Goal: Entertainment & Leisure: Consume media (video, audio)

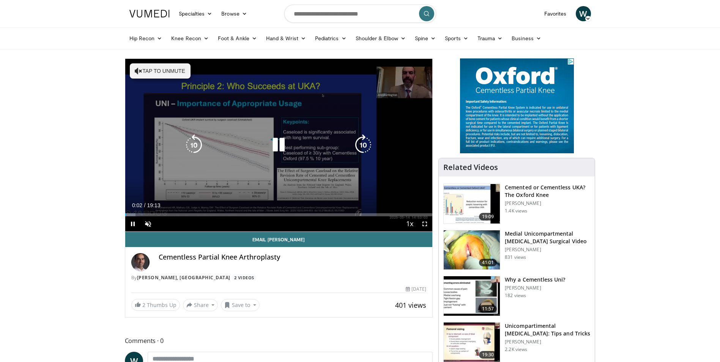
click at [151, 73] on button "Tap to unmute" at bounding box center [160, 70] width 61 height 15
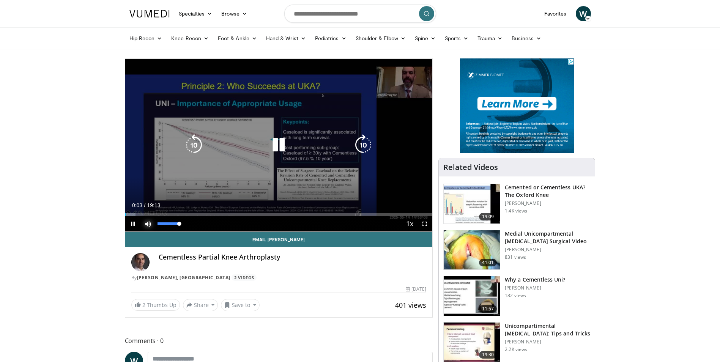
drag, startPoint x: 149, startPoint y: 219, endPoint x: 149, endPoint y: 213, distance: 6.5
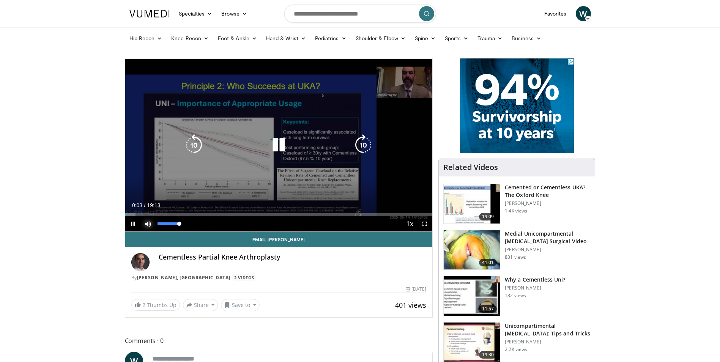
click at [149, 216] on span "Video Player" at bounding box center [147, 223] width 15 height 15
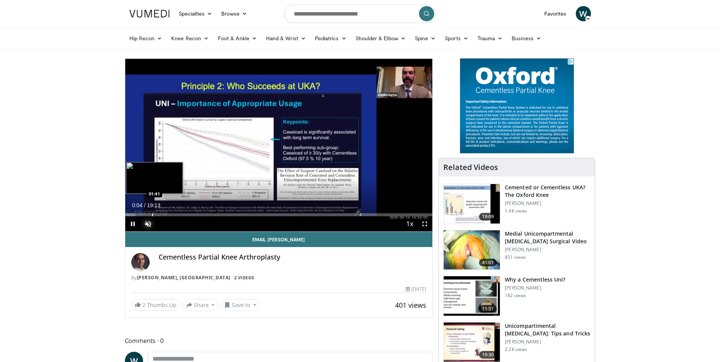
click at [149, 213] on div "Loaded : 3.43% 00:04 01:41" at bounding box center [278, 214] width 307 height 3
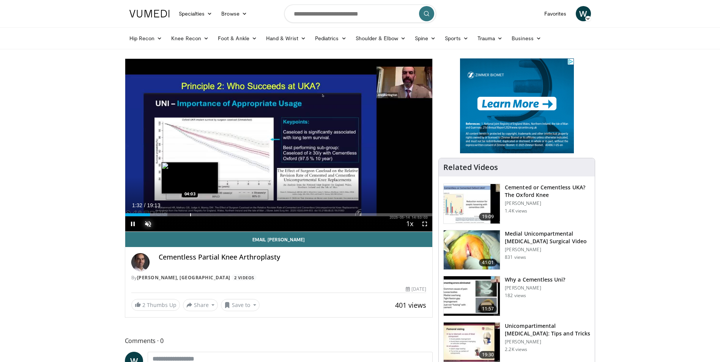
click at [190, 214] on div "Progress Bar" at bounding box center [190, 214] width 1 height 3
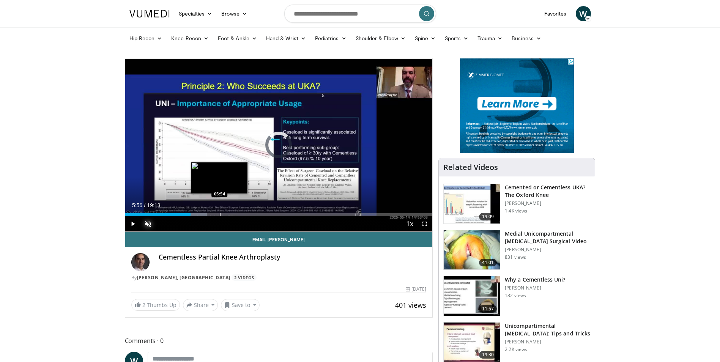
click at [220, 214] on div "Progress Bar" at bounding box center [220, 214] width 1 height 3
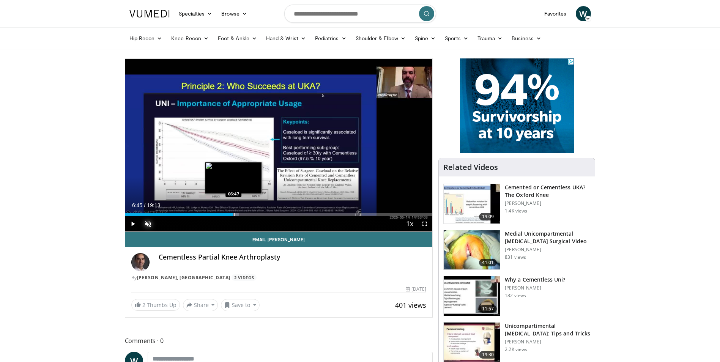
click at [234, 214] on div "Progress Bar" at bounding box center [234, 214] width 1 height 3
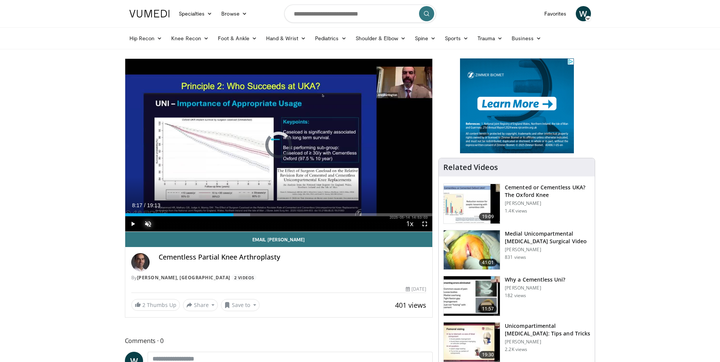
click at [258, 214] on div "Progress Bar" at bounding box center [258, 214] width 1 height 3
click at [274, 214] on div "Progress Bar" at bounding box center [274, 214] width 1 height 3
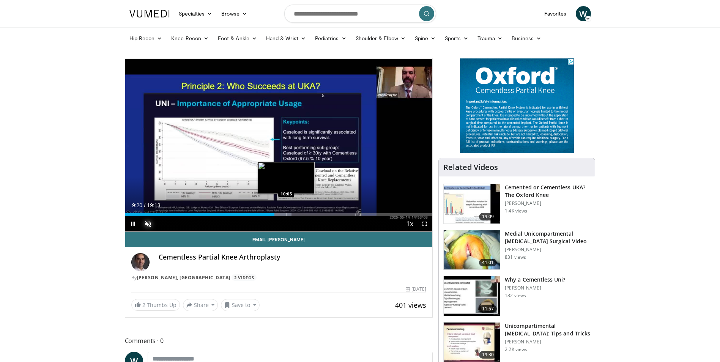
click at [287, 214] on div "Progress Bar" at bounding box center [286, 214] width 1 height 3
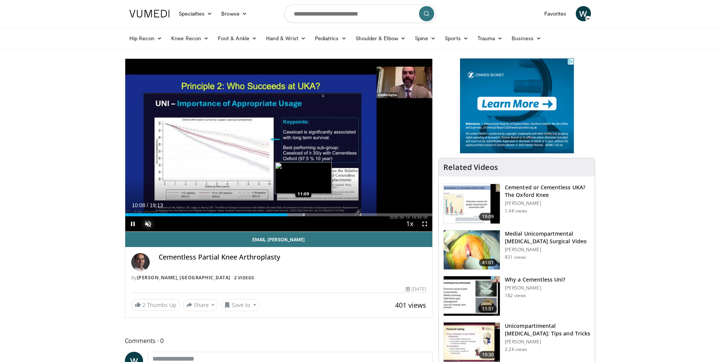
click at [303, 215] on div "Progress Bar" at bounding box center [303, 214] width 1 height 3
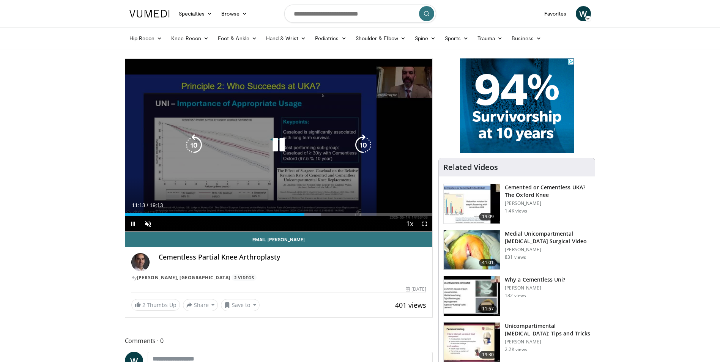
click at [282, 143] on icon "Video Player" at bounding box center [278, 144] width 21 height 21
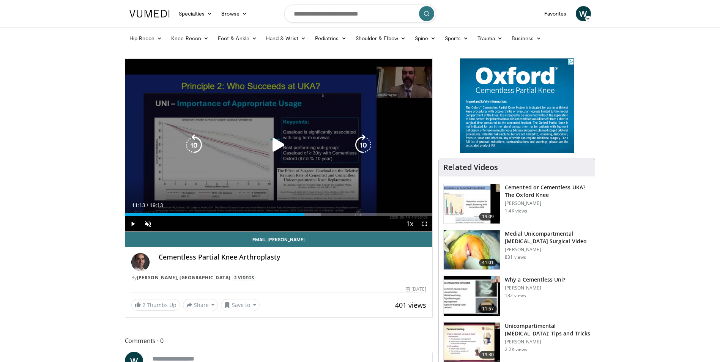
click at [237, 170] on div "10 seconds Tap to unmute" at bounding box center [278, 145] width 307 height 173
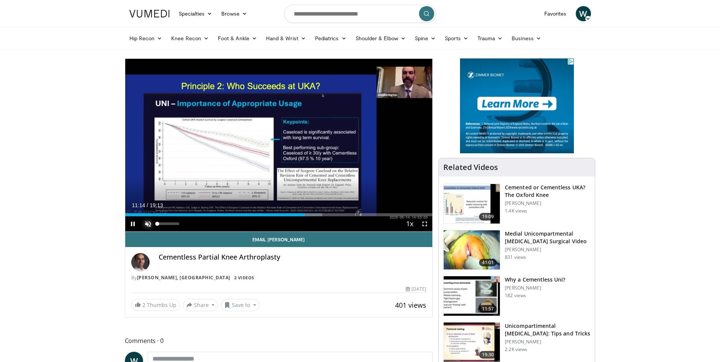
drag, startPoint x: 148, startPoint y: 221, endPoint x: 149, endPoint y: 217, distance: 3.9
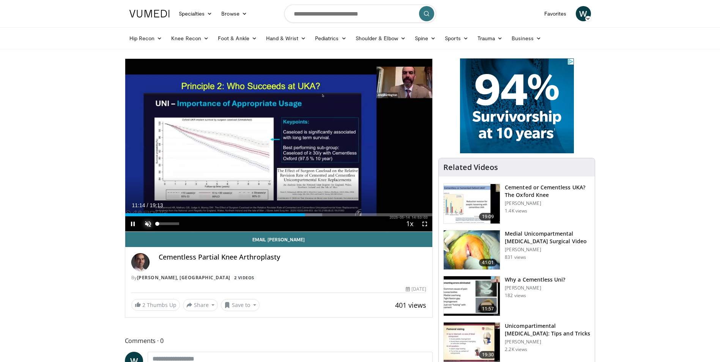
click at [148, 220] on span "Video Player" at bounding box center [147, 223] width 15 height 15
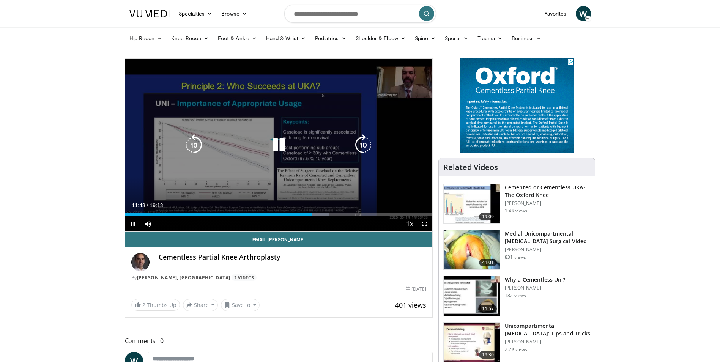
click at [239, 153] on div "10 seconds Tap to unmute" at bounding box center [278, 145] width 307 height 173
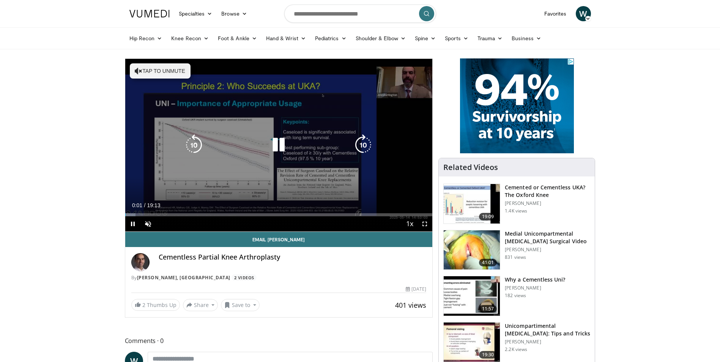
click at [168, 73] on button "Tap to unmute" at bounding box center [160, 70] width 61 height 15
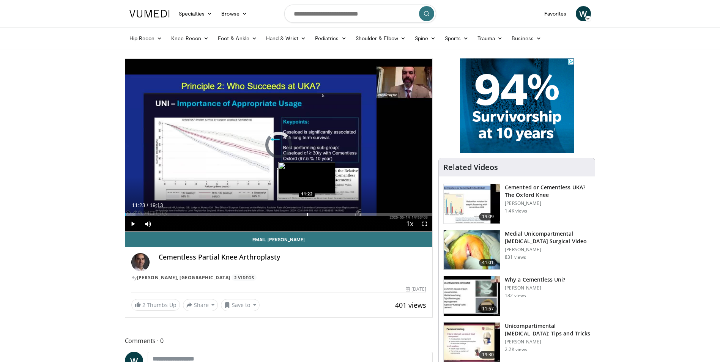
click at [307, 215] on div "Loaded : 3.43% 00:02 11:22" at bounding box center [278, 214] width 307 height 3
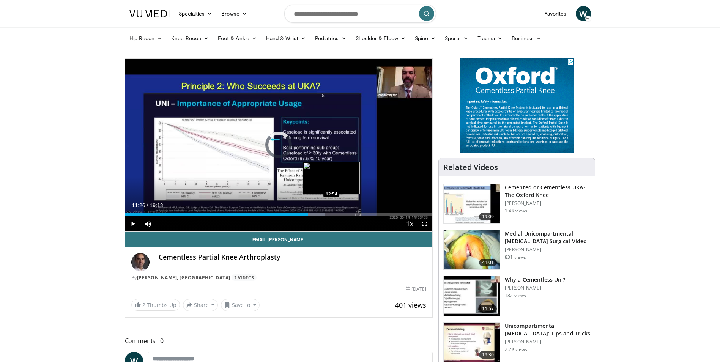
click at [332, 215] on div "Progress Bar" at bounding box center [332, 214] width 1 height 3
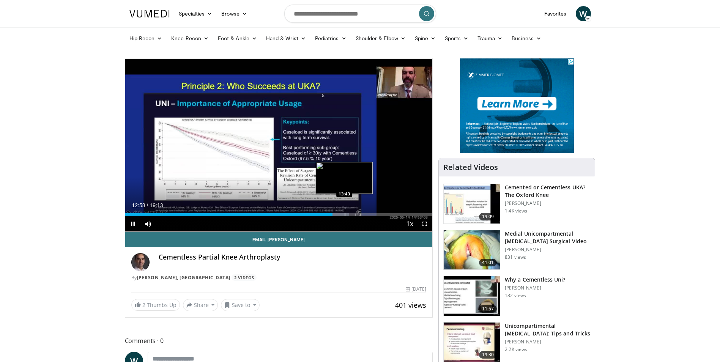
click at [344, 215] on div "Progress Bar" at bounding box center [344, 214] width 1 height 3
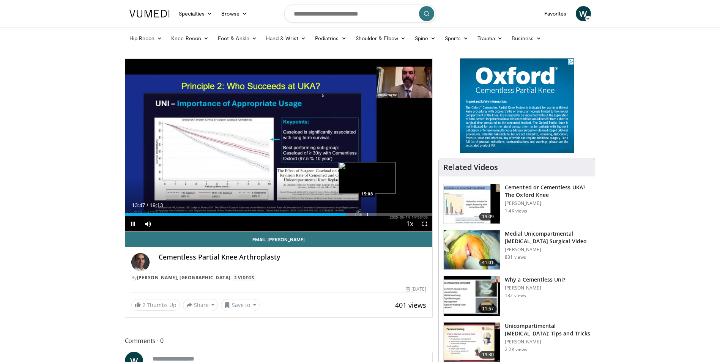
click at [367, 215] on div "Progress Bar" at bounding box center [367, 214] width 1 height 3
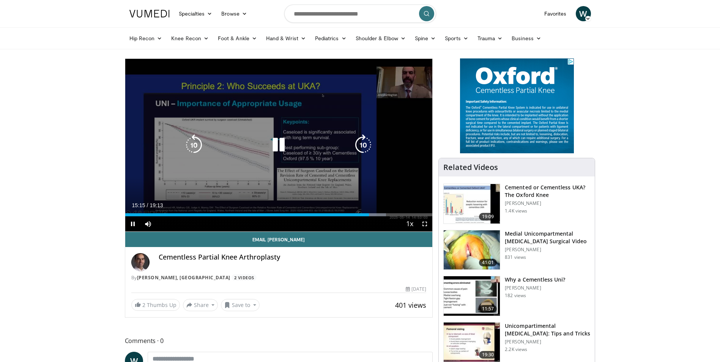
click at [385, 181] on div "10 seconds Tap to unmute" at bounding box center [278, 145] width 307 height 173
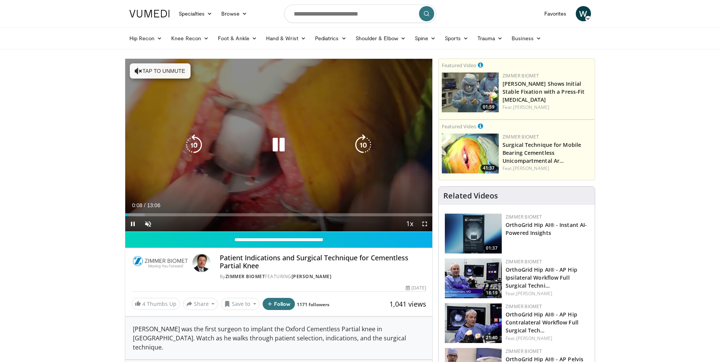
click at [267, 180] on div "10 seconds Tap to unmute" at bounding box center [278, 145] width 307 height 173
